Goal: Task Accomplishment & Management: Use online tool/utility

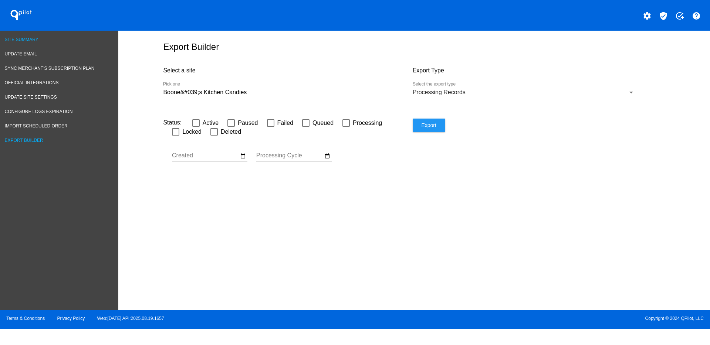
click at [25, 40] on span "Site Summary" at bounding box center [22, 39] width 34 height 5
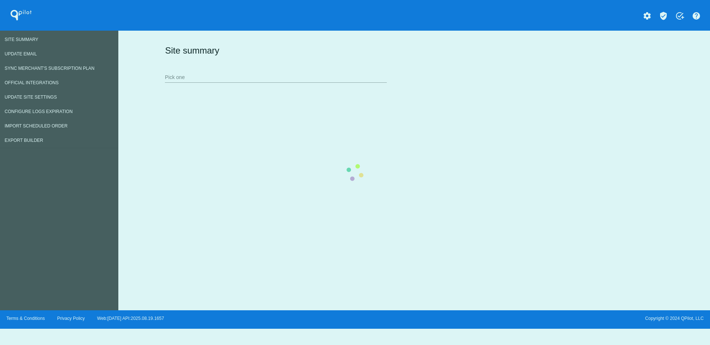
click at [268, 73] on div "Site summary Pick one" at bounding box center [412, 63] width 499 height 51
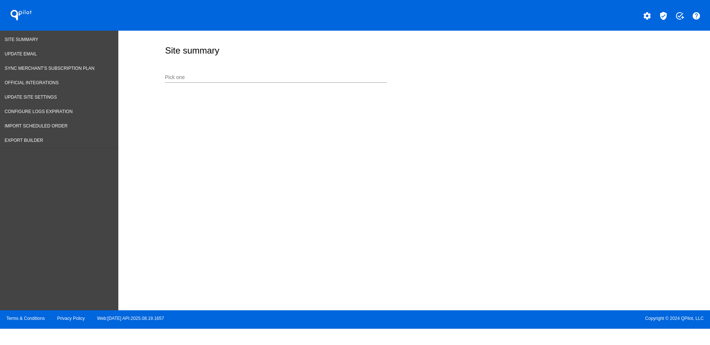
click at [243, 83] on div "Pick one" at bounding box center [276, 78] width 222 height 21
click at [239, 77] on input "Pick one" at bounding box center [276, 78] width 222 height 6
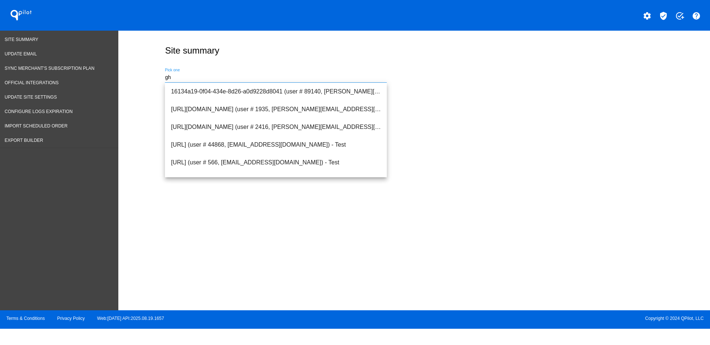
type input "g"
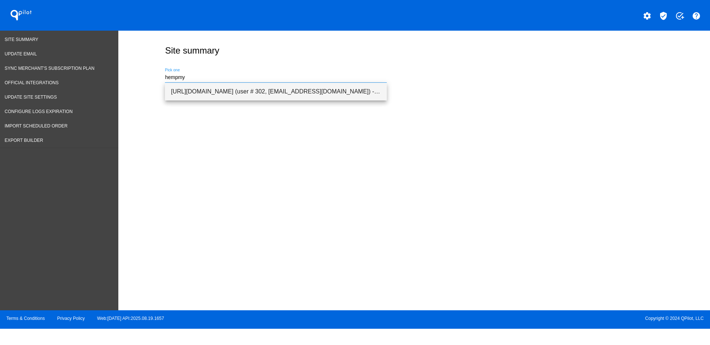
click at [246, 94] on span "[URL][DOMAIN_NAME] (user # 302, [EMAIL_ADDRESS][DOMAIN_NAME]) - Production" at bounding box center [276, 92] width 210 height 18
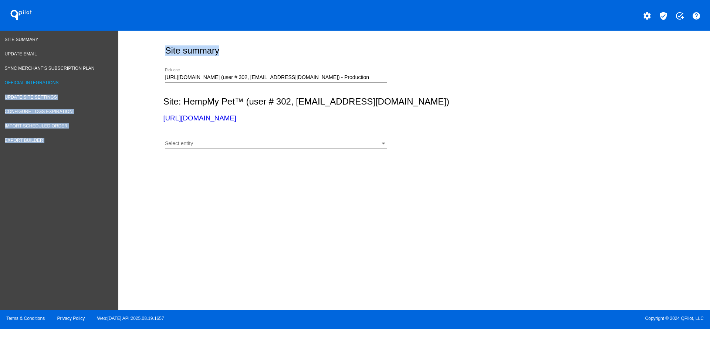
drag, startPoint x: 377, startPoint y: 74, endPoint x: 96, endPoint y: 85, distance: 281.4
click at [96, 85] on div "Site Summary Update Email Sync Merchant's Subscription Plan Official Integratio…" at bounding box center [355, 171] width 710 height 280
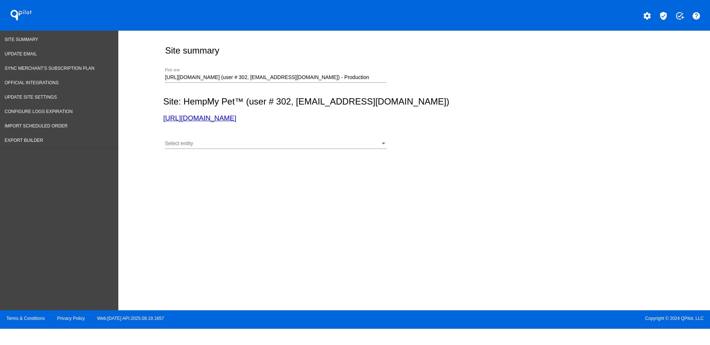
click at [266, 81] on div "[URL][DOMAIN_NAME] (user # 302, [EMAIL_ADDRESS][DOMAIN_NAME]) - Production Pick…" at bounding box center [276, 75] width 222 height 14
click at [370, 81] on div "[URL][DOMAIN_NAME] (user # 302, [EMAIL_ADDRESS][DOMAIN_NAME]) - Production Pick…" at bounding box center [276, 75] width 222 height 14
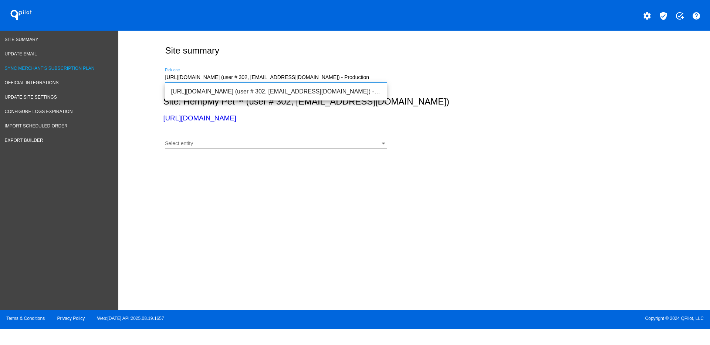
drag, startPoint x: 367, startPoint y: 77, endPoint x: 81, endPoint y: 72, distance: 286.4
click at [81, 72] on div "Site Summary Update Email Sync Merchant's Subscription Plan Official Integratio…" at bounding box center [355, 171] width 710 height 280
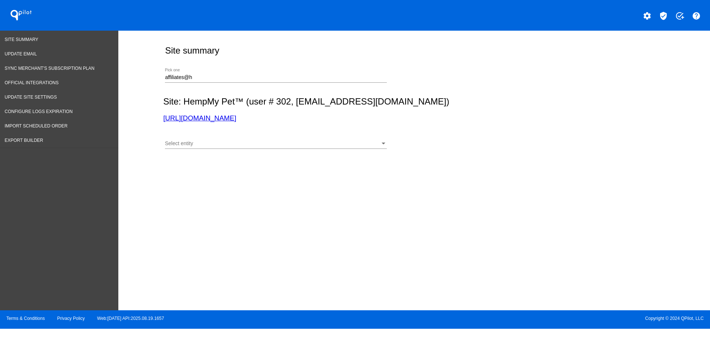
click at [223, 113] on div "Site: HempMy Pet™ (user # 302, [EMAIL_ADDRESS][DOMAIN_NAME]) [URL][DOMAIN_NAME]" at bounding box center [412, 109] width 499 height 26
click at [226, 121] on link "[URL][DOMAIN_NAME]" at bounding box center [199, 118] width 73 height 8
click at [244, 149] on div at bounding box center [276, 149] width 222 height 0
click at [238, 143] on div "Select entity" at bounding box center [272, 144] width 215 height 6
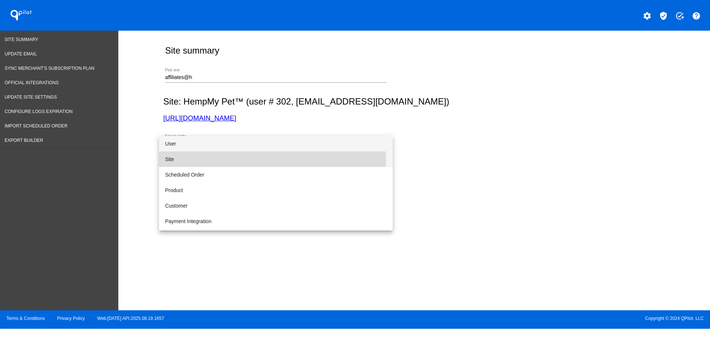
click at [220, 156] on span "Site" at bounding box center [276, 160] width 222 height 16
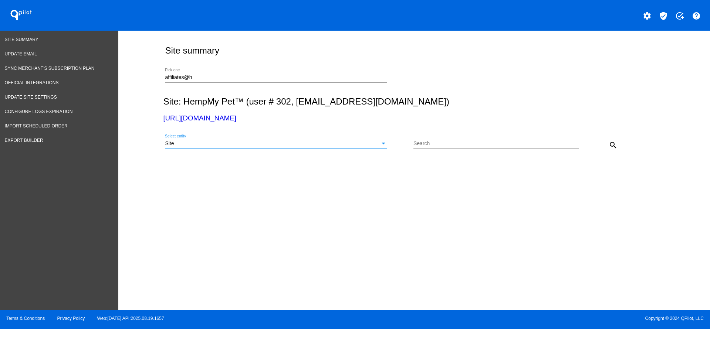
drag, startPoint x: 610, startPoint y: 144, endPoint x: 581, endPoint y: 148, distance: 29.0
click at [610, 144] on mat-icon "search" at bounding box center [612, 145] width 9 height 9
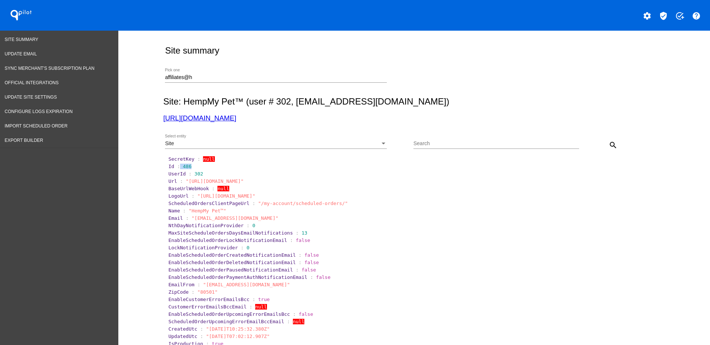
drag, startPoint x: 175, startPoint y: 170, endPoint x: 187, endPoint y: 169, distance: 12.2
copy section "486"
drag, startPoint x: 252, startPoint y: 79, endPoint x: 121, endPoint y: 53, distance: 133.4
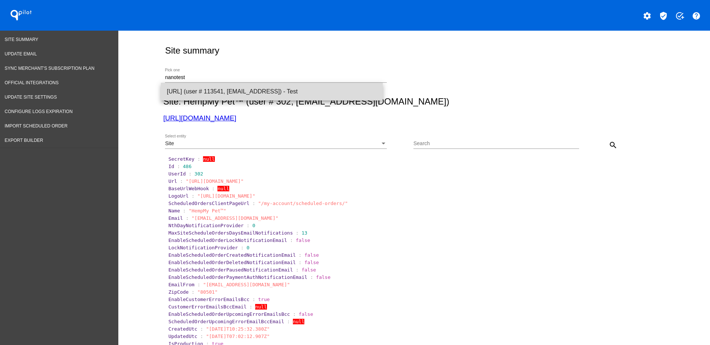
click at [293, 89] on span "[URL] (user # 113541, [EMAIL_ADDRESS]) - Test" at bounding box center [272, 92] width 210 height 18
type input "[URL] (user # 113541, [EMAIL_ADDRESS]) - Test"
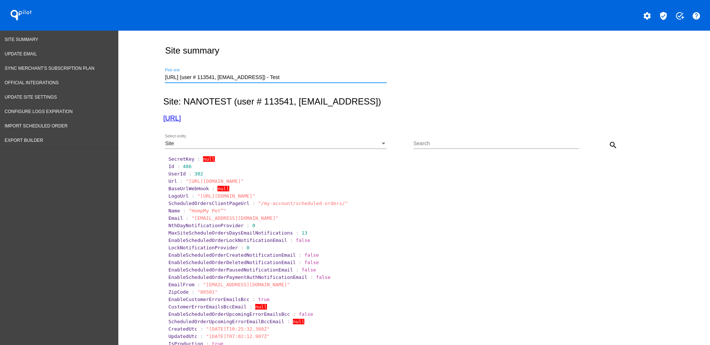
click at [610, 146] on mat-icon "search" at bounding box center [612, 145] width 9 height 9
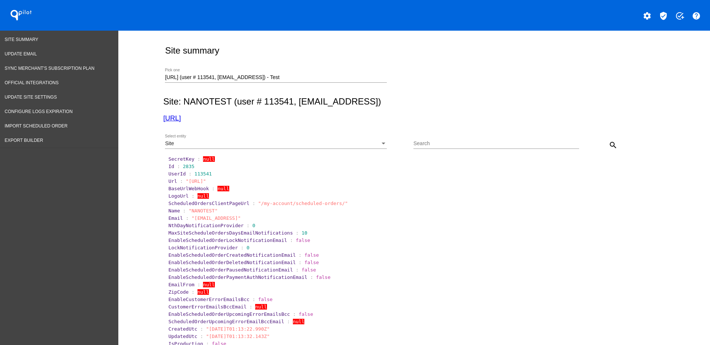
click at [302, 139] on div "Site Select entity" at bounding box center [276, 142] width 222 height 14
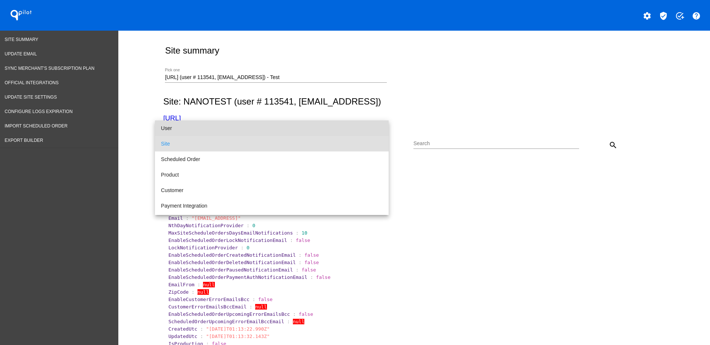
click at [318, 125] on span "User" at bounding box center [272, 128] width 222 height 16
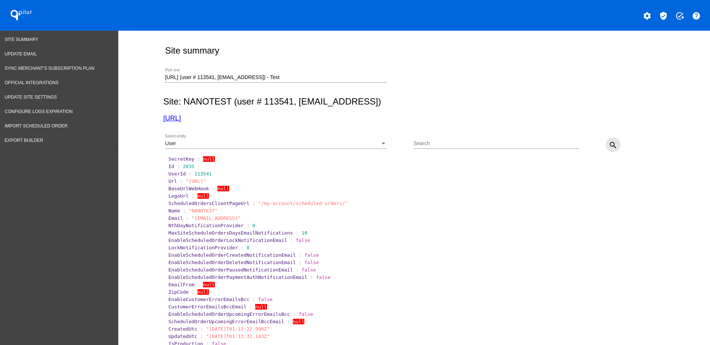
click at [608, 143] on mat-icon "search" at bounding box center [612, 145] width 9 height 9
